Goal: Information Seeking & Learning: Learn about a topic

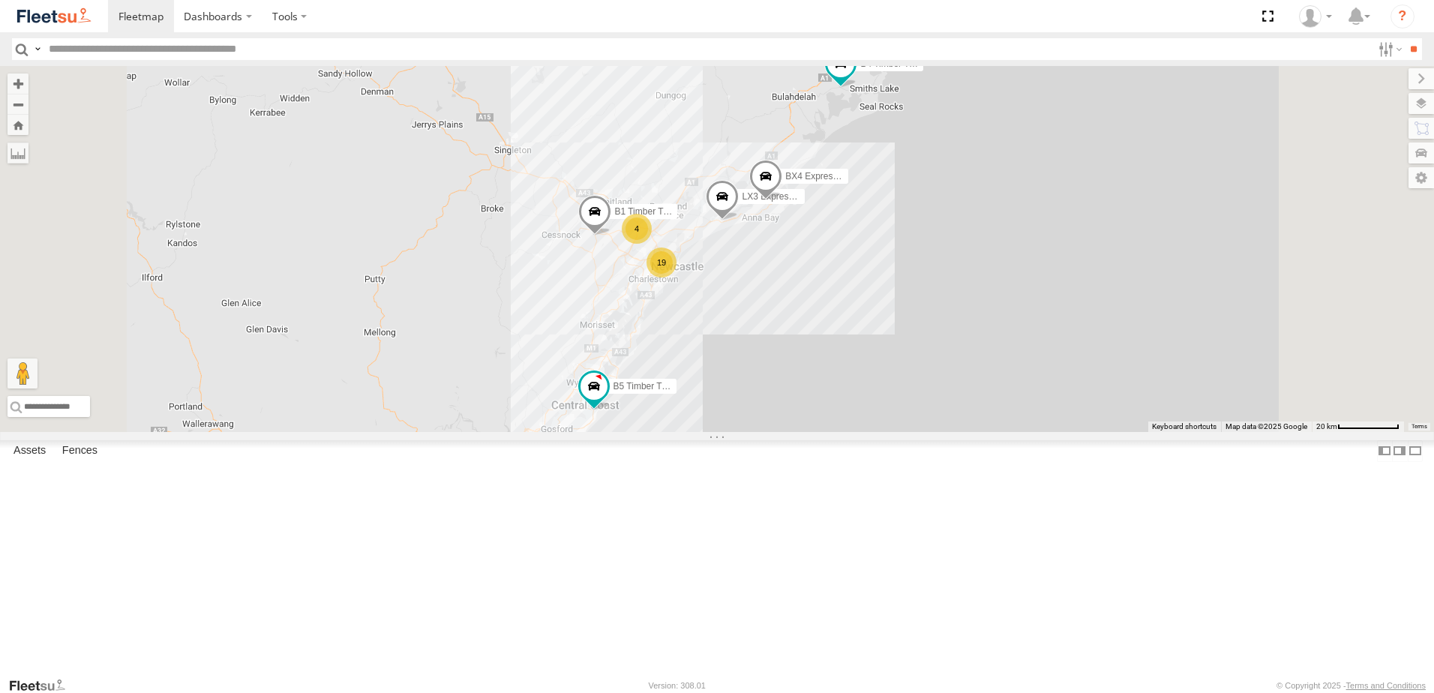
click at [0, 0] on div at bounding box center [0, 0] width 0 height 0
click at [0, 0] on span at bounding box center [0, 0] width 0 height 0
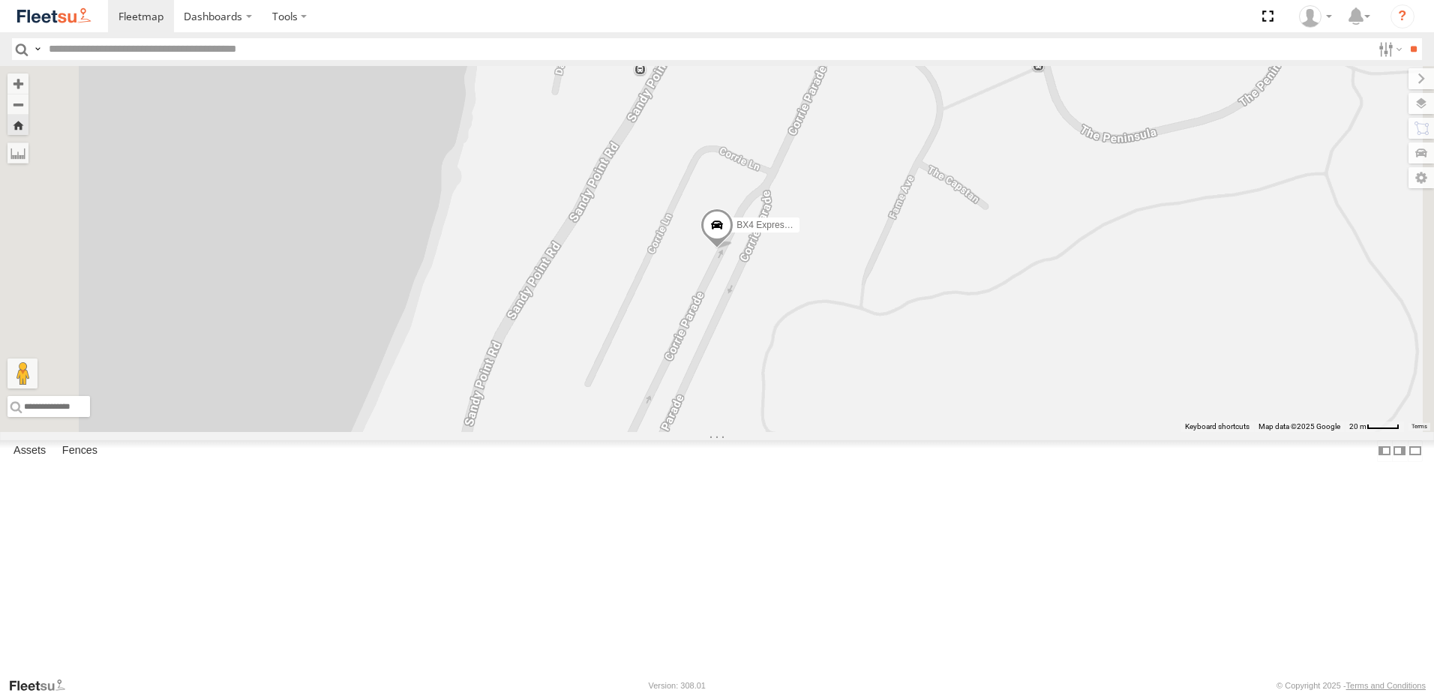
click at [0, 0] on span at bounding box center [0, 0] width 0 height 0
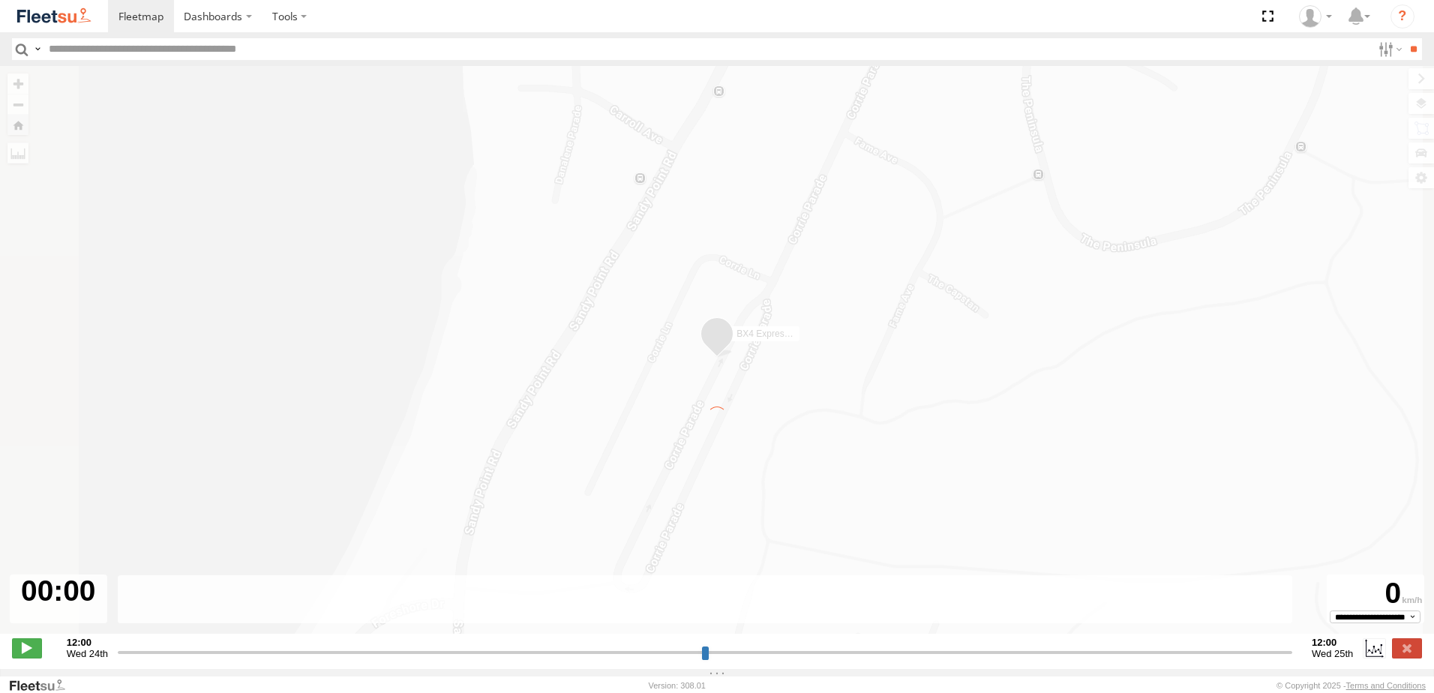
type input "**********"
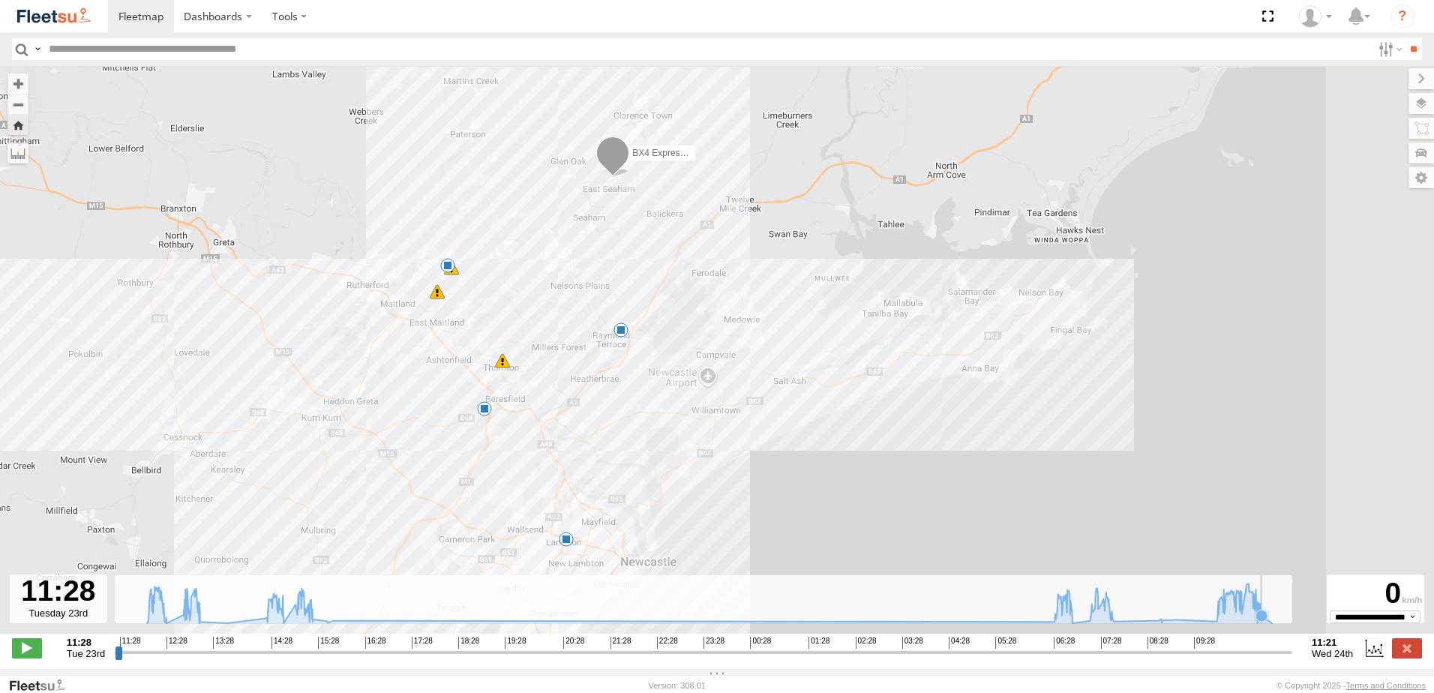
click at [1262, 622] on icon at bounding box center [1261, 616] width 12 height 12
click at [1259, 617] on icon at bounding box center [1259, 611] width 12 height 12
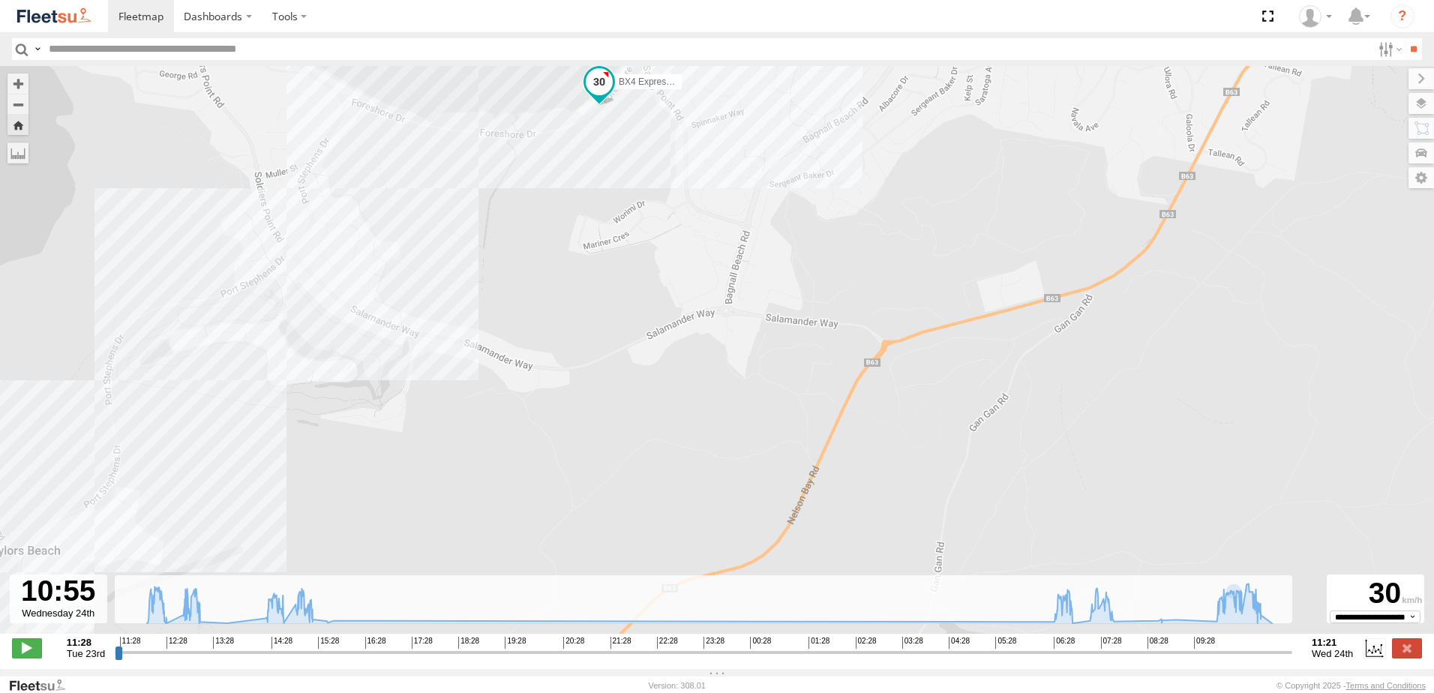
drag, startPoint x: 719, startPoint y: 148, endPoint x: 903, endPoint y: 381, distance: 296.3
click at [898, 401] on div "BX4 Express Ute 12:14 Tue 12:30 Tue 12:44 Tue 14:47 Tue 15:12 Tue 07:07 Wed" at bounding box center [717, 357] width 1434 height 583
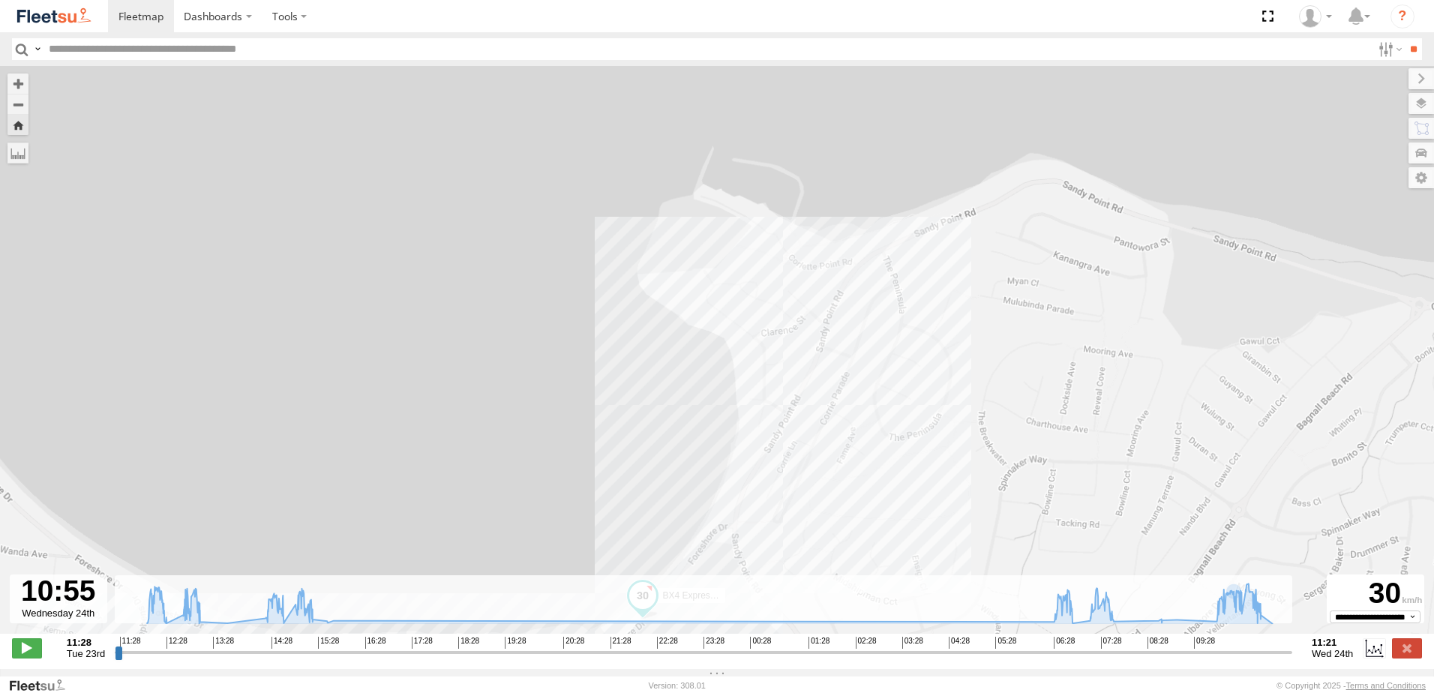
drag, startPoint x: 1102, startPoint y: 460, endPoint x: 1007, endPoint y: 387, distance: 119.8
click at [1007, 387] on div "BX4 Express Ute 12:14 Tue 12:30 Tue 12:44 Tue 14:47 Tue 15:12 Tue 07:07 Wed" at bounding box center [717, 357] width 1434 height 583
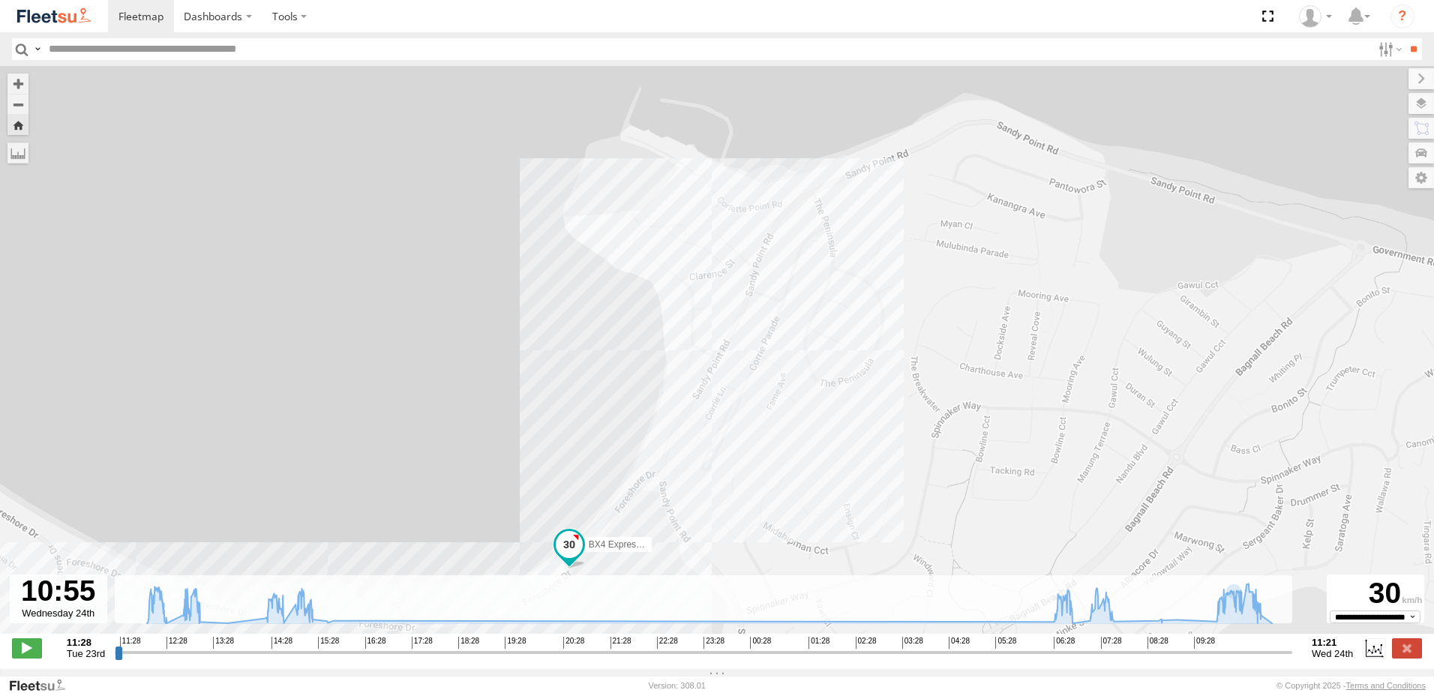
click at [987, 376] on div "BX4 Express Ute 12:14 Tue 12:30 Tue 12:44 Tue 14:47 Tue 15:12 Tue 07:07 Wed" at bounding box center [717, 357] width 1434 height 583
click at [1249, 623] on icon at bounding box center [709, 603] width 1140 height 40
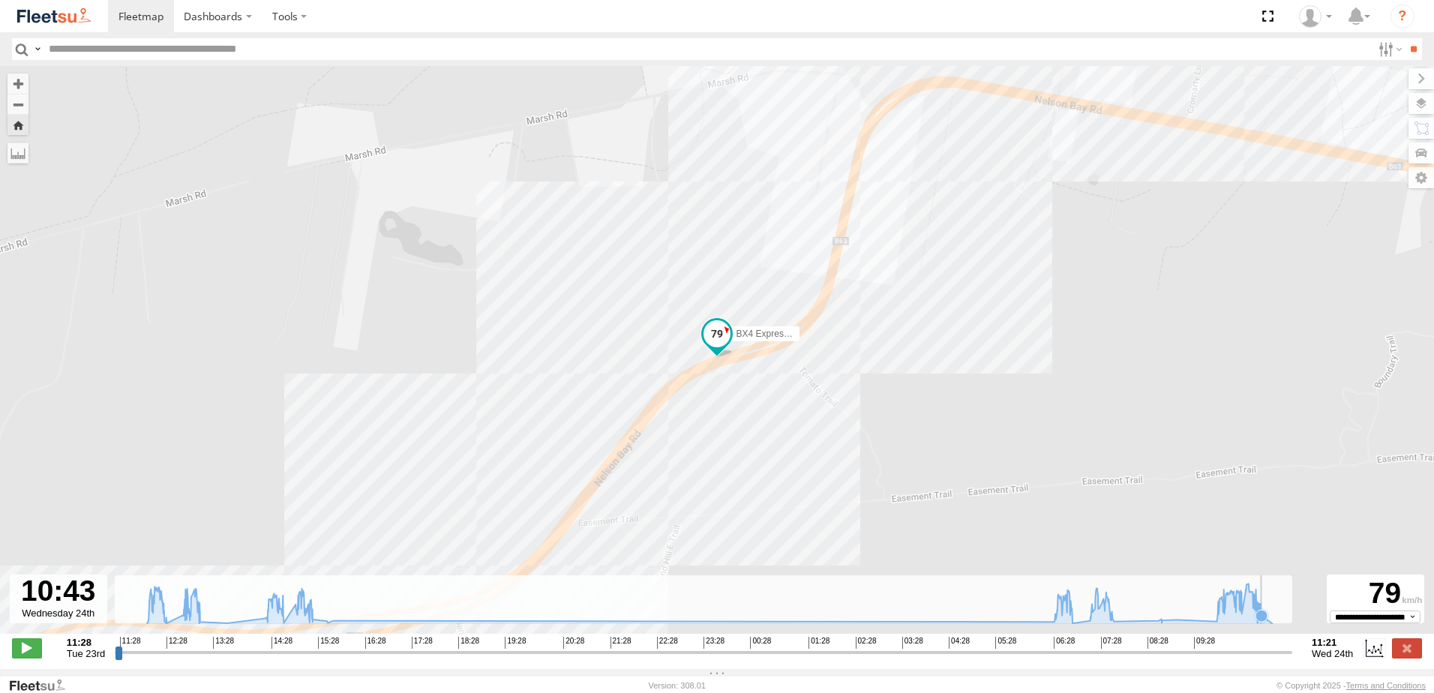
click at [1261, 622] on icon at bounding box center [1261, 616] width 12 height 12
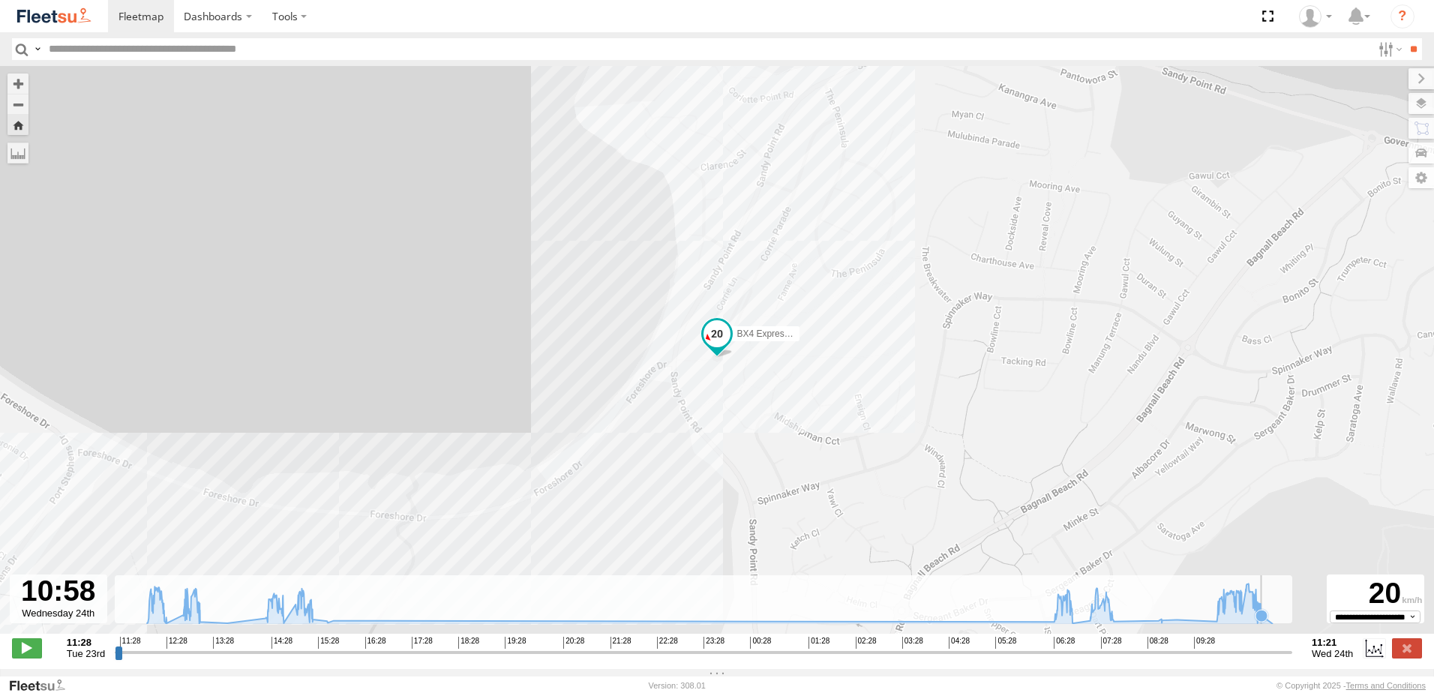
click at [1266, 622] on icon at bounding box center [1261, 616] width 12 height 12
click at [1269, 627] on icon at bounding box center [1272, 623] width 12 height 12
click at [1281, 624] on rect at bounding box center [703, 599] width 1177 height 49
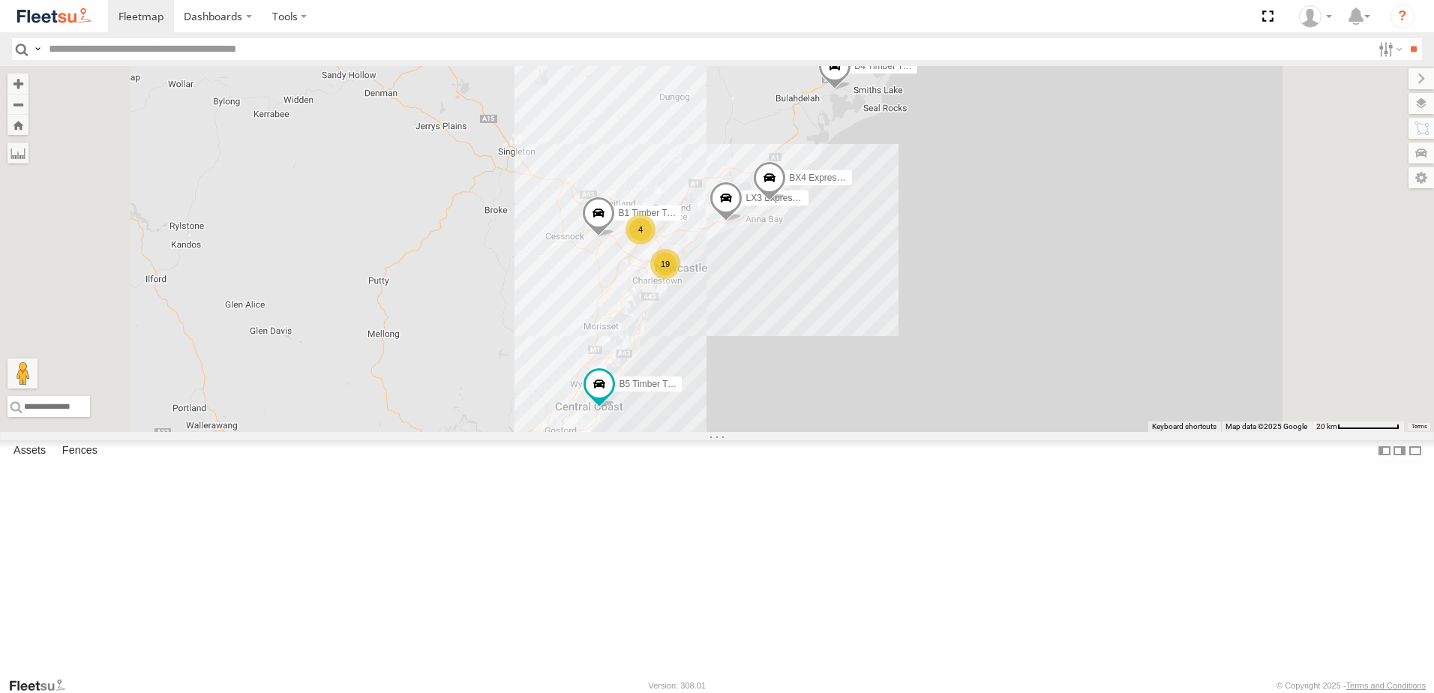
scroll to position [251, 0]
click at [0, 0] on span at bounding box center [0, 0] width 0 height 0
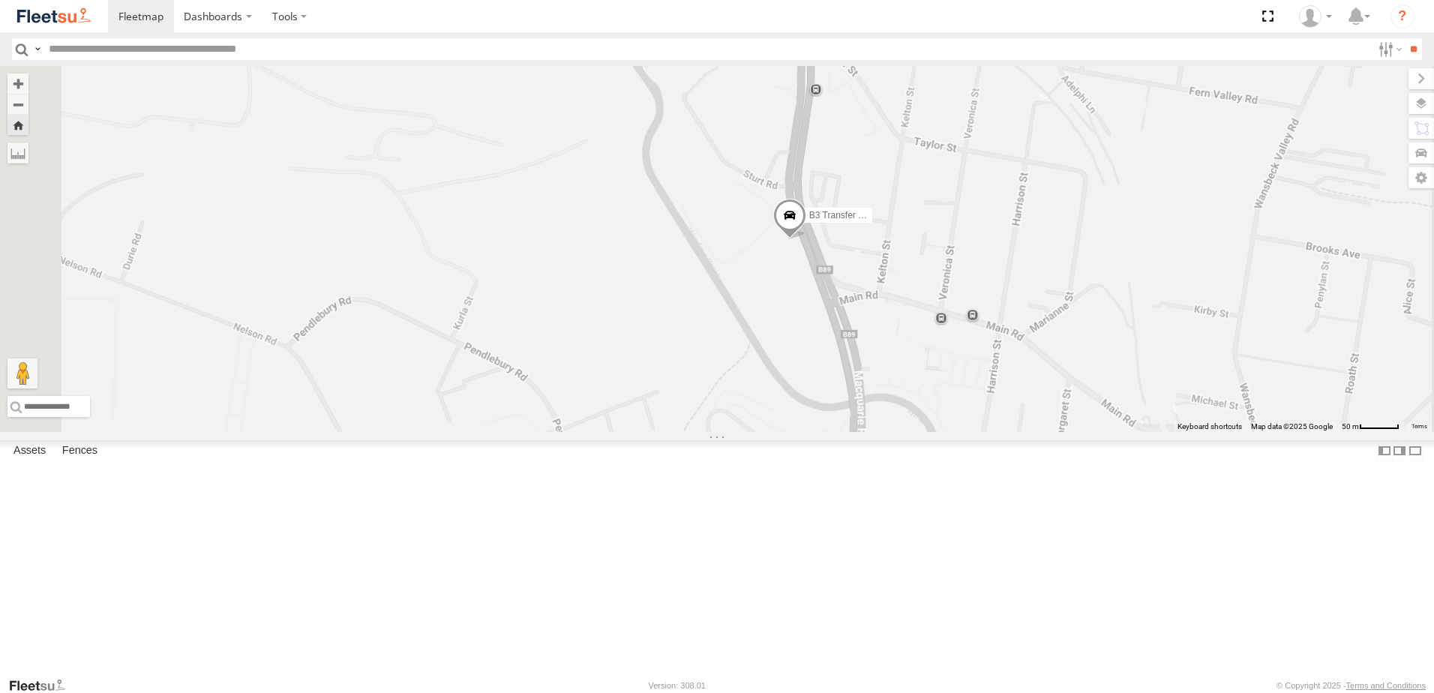
drag, startPoint x: 1108, startPoint y: 433, endPoint x: 1063, endPoint y: 316, distance: 126.0
click at [1063, 320] on div "B3 Transfer Truck" at bounding box center [717, 249] width 1434 height 366
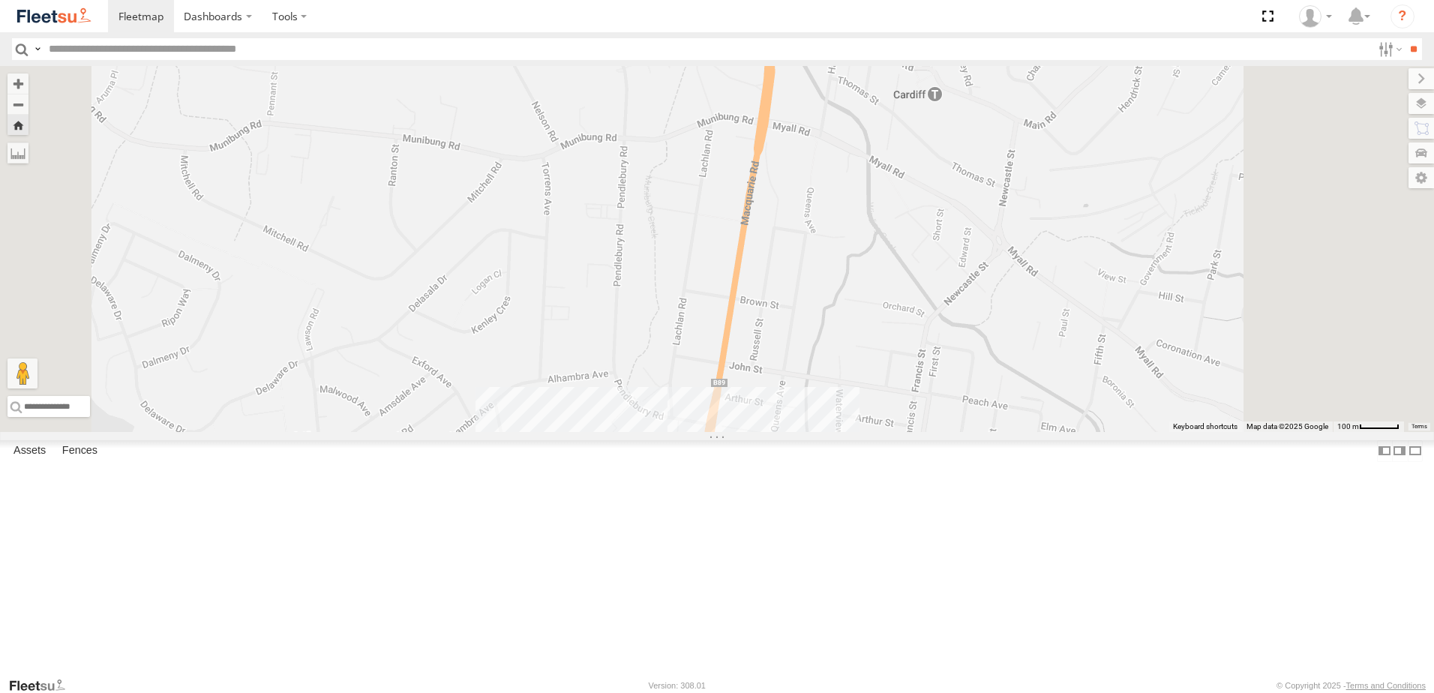
drag, startPoint x: 1084, startPoint y: 343, endPoint x: 1053, endPoint y: 262, distance: 86.6
click at [1053, 266] on div "B3 Transfer Truck" at bounding box center [717, 249] width 1434 height 366
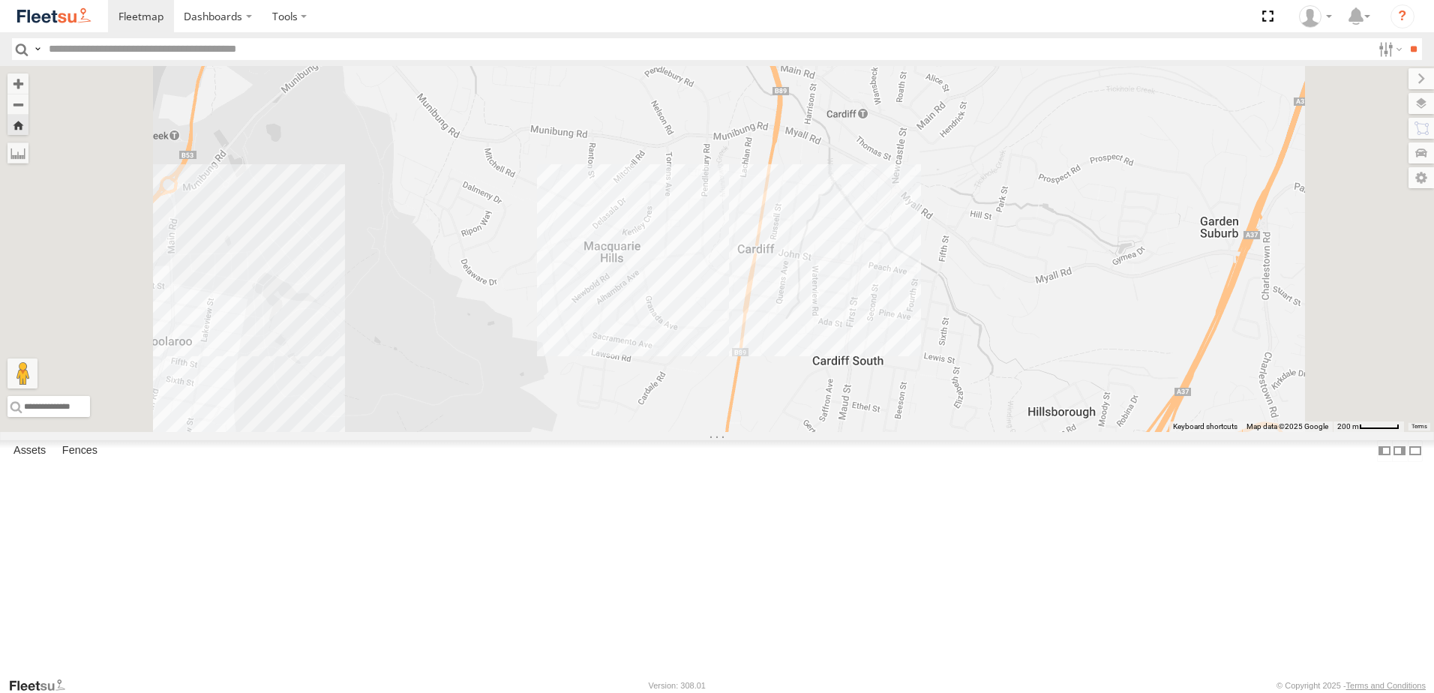
drag, startPoint x: 998, startPoint y: 361, endPoint x: 985, endPoint y: 376, distance: 19.1
click at [987, 374] on div "B3 Transfer Truck" at bounding box center [717, 249] width 1434 height 366
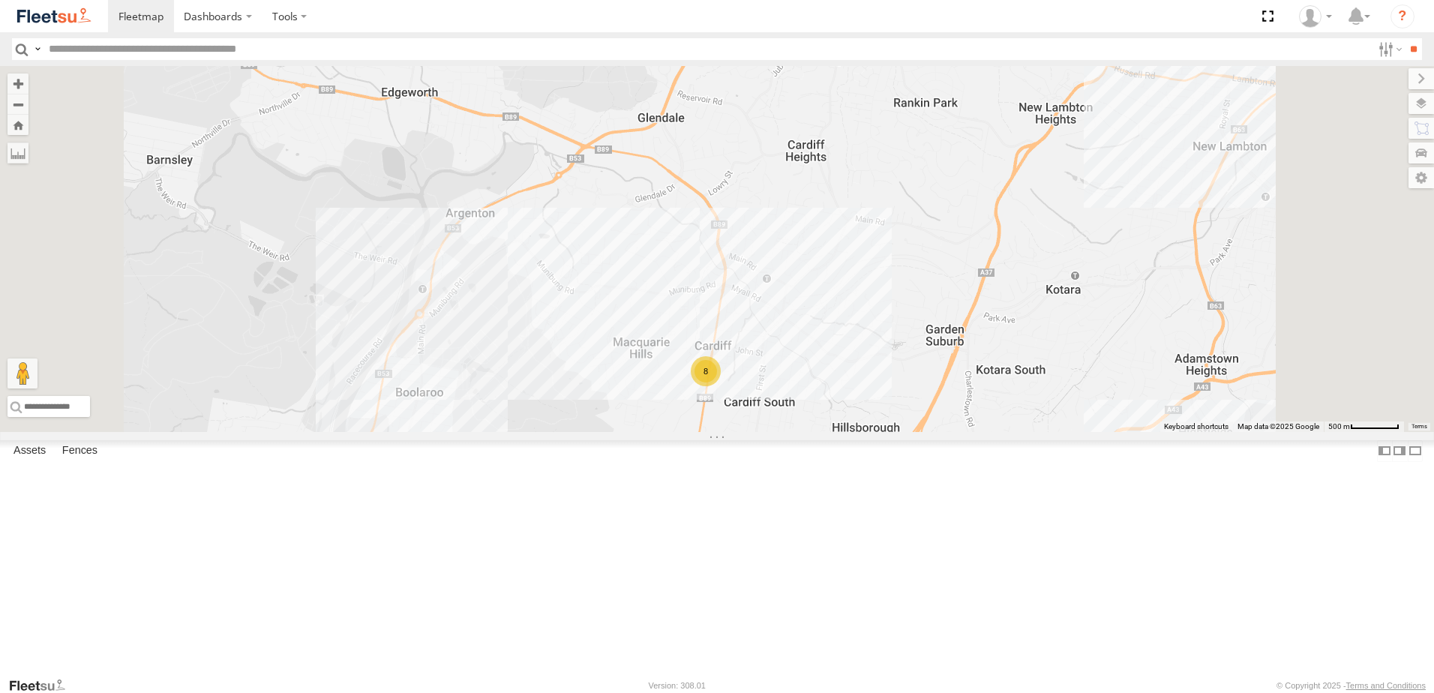
click at [0, 0] on span at bounding box center [0, 0] width 0 height 0
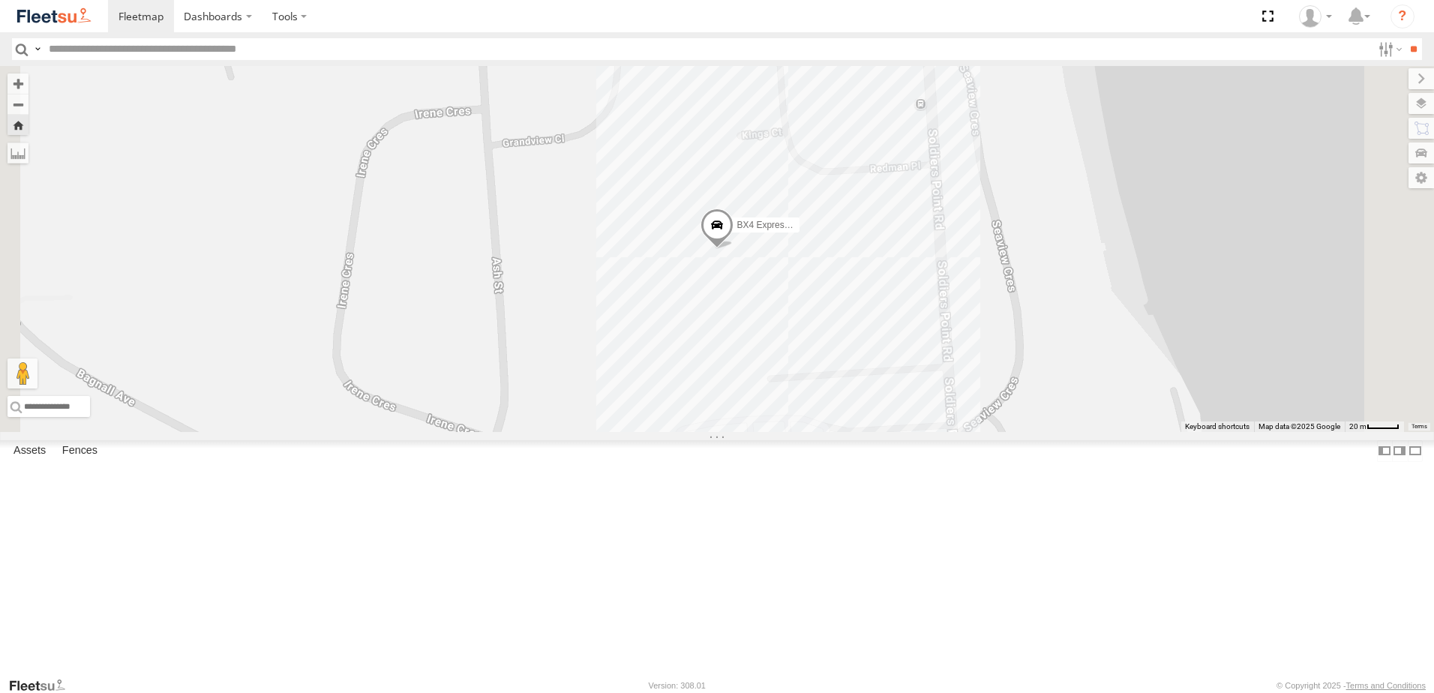
click at [0, 0] on span at bounding box center [0, 0] width 0 height 0
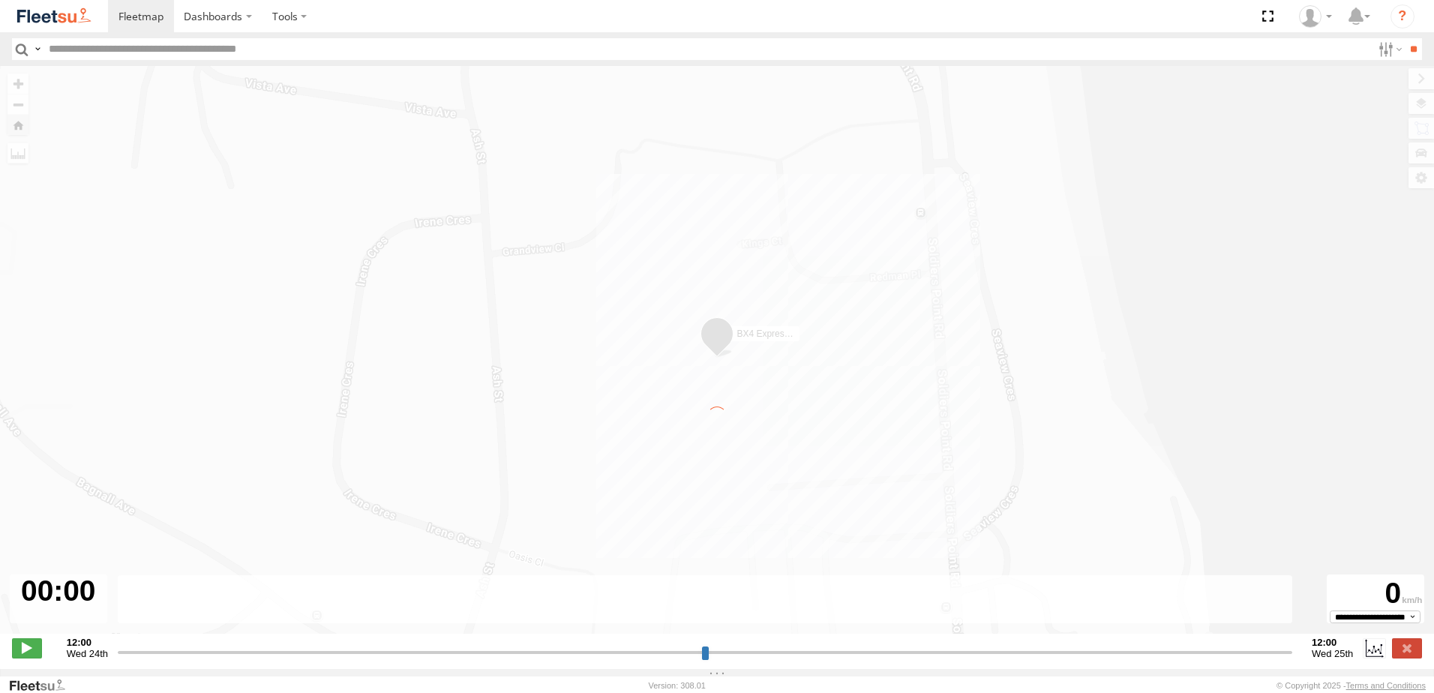
type input "**********"
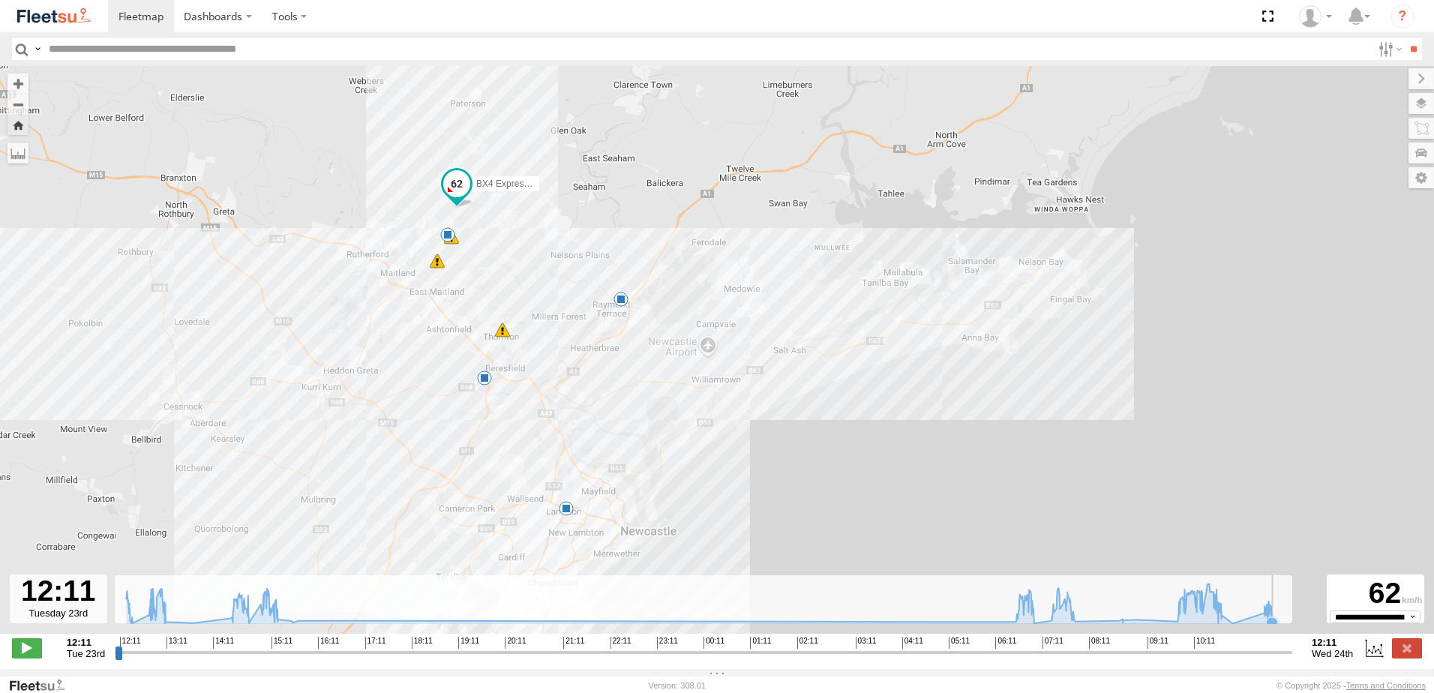
click at [1273, 622] on icon at bounding box center [699, 603] width 1161 height 40
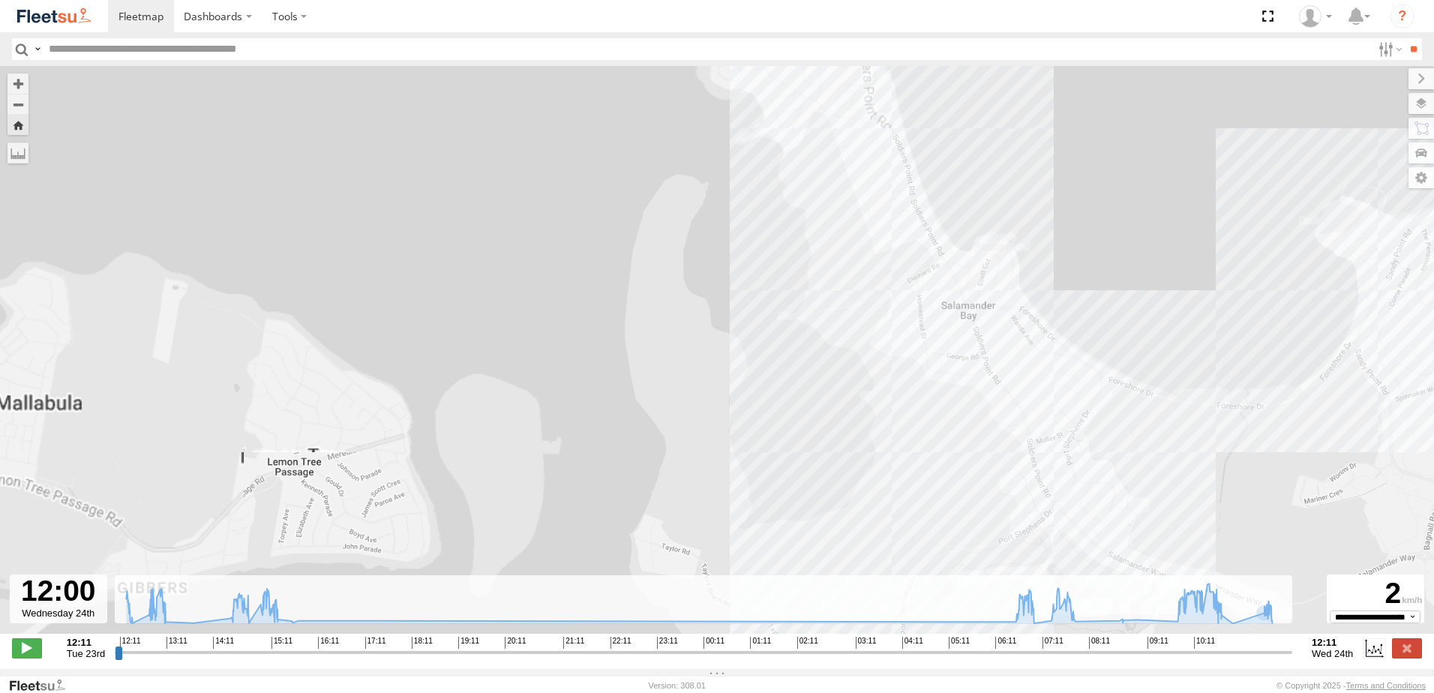
drag, startPoint x: 993, startPoint y: 188, endPoint x: 1012, endPoint y: 244, distance: 59.3
click at [1012, 238] on div "BX4 Express Ute 12:14 Tue 12:30 Tue 12:44 Tue 14:47 Tue 15:12 Tue 07:07 Wed" at bounding box center [717, 357] width 1434 height 583
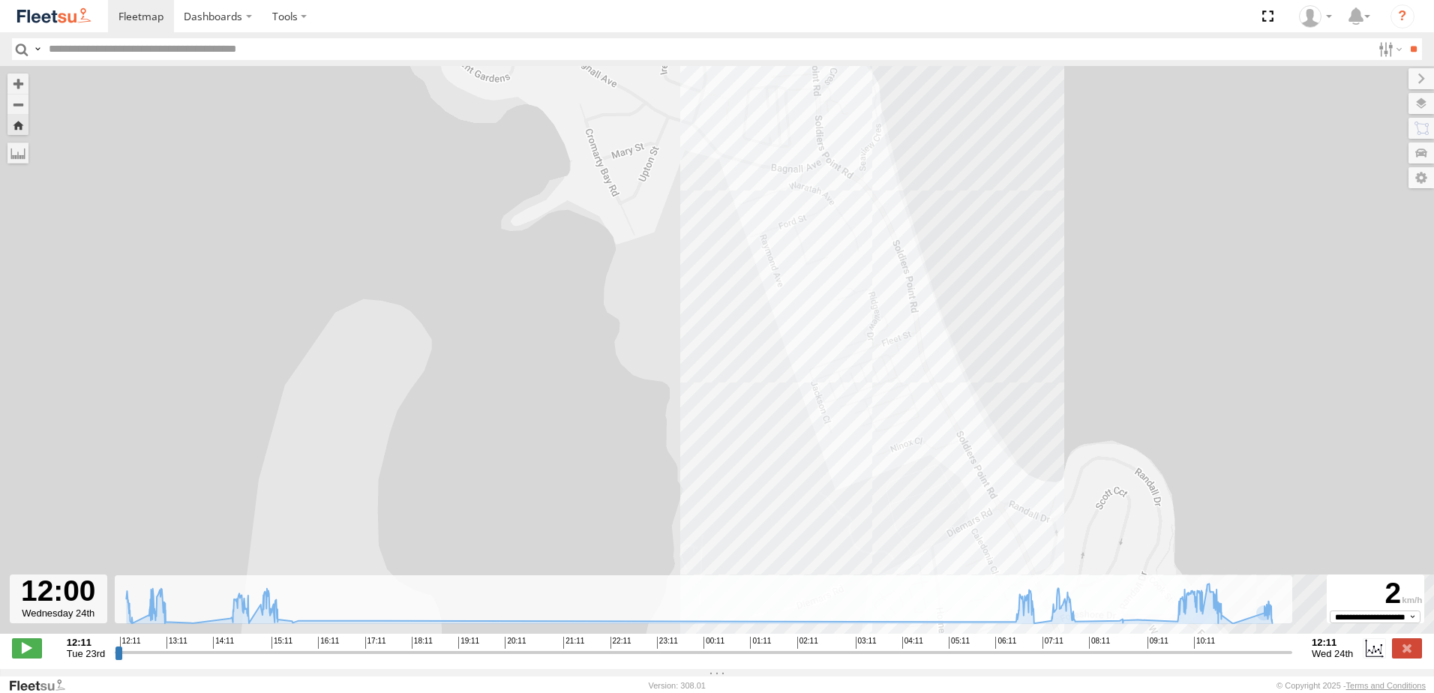
drag, startPoint x: 952, startPoint y: 191, endPoint x: 988, endPoint y: 290, distance: 105.3
click at [985, 280] on div "BX4 Express Ute 12:14 Tue 12:30 Tue 12:44 Tue 14:47 Tue 15:12 Tue 07:07 Wed" at bounding box center [717, 357] width 1434 height 583
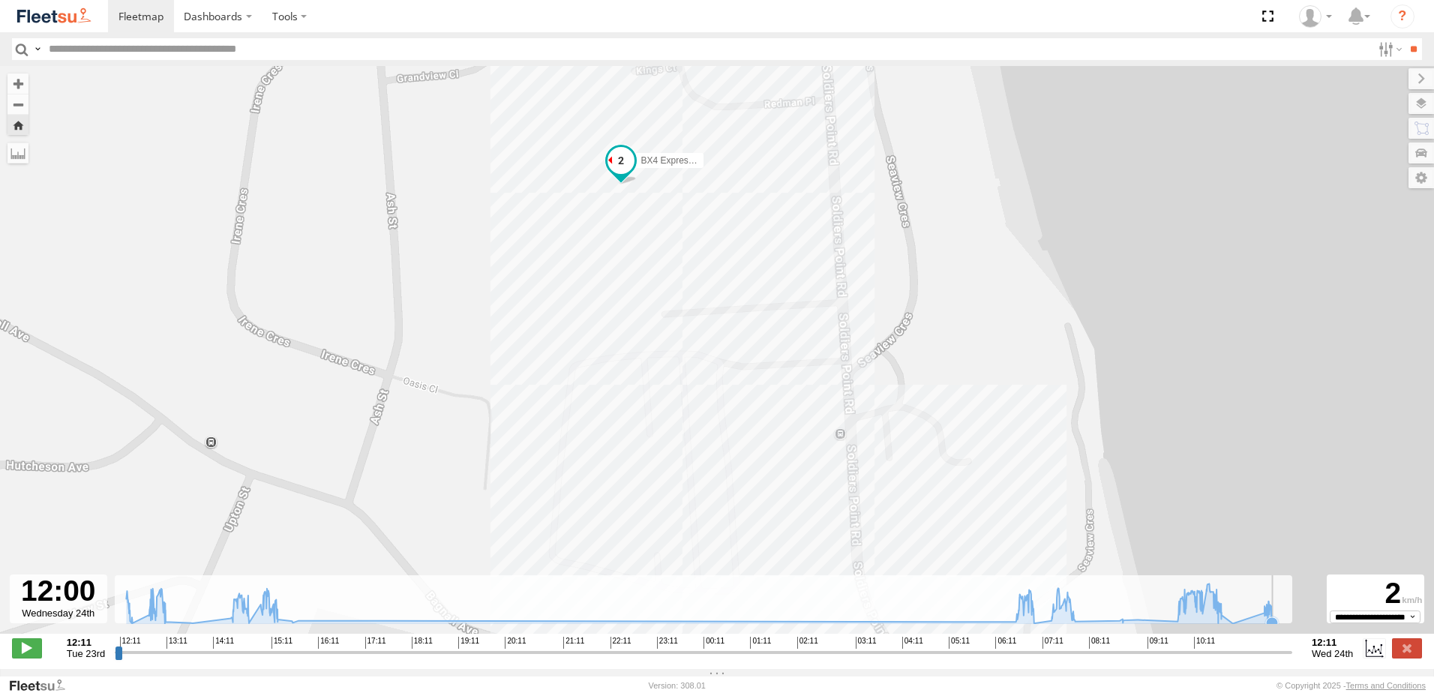
click at [1277, 623] on icon at bounding box center [699, 603] width 1161 height 40
